Goal: Check status

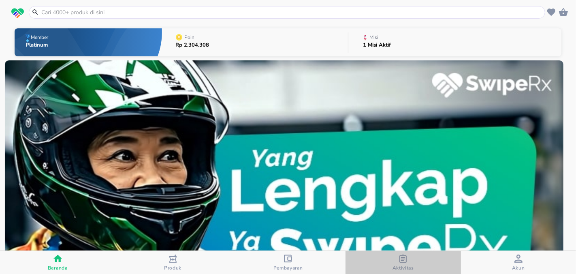
click at [400, 257] on icon "button" at bounding box center [403, 259] width 8 height 8
